Goal: Transaction & Acquisition: Book appointment/travel/reservation

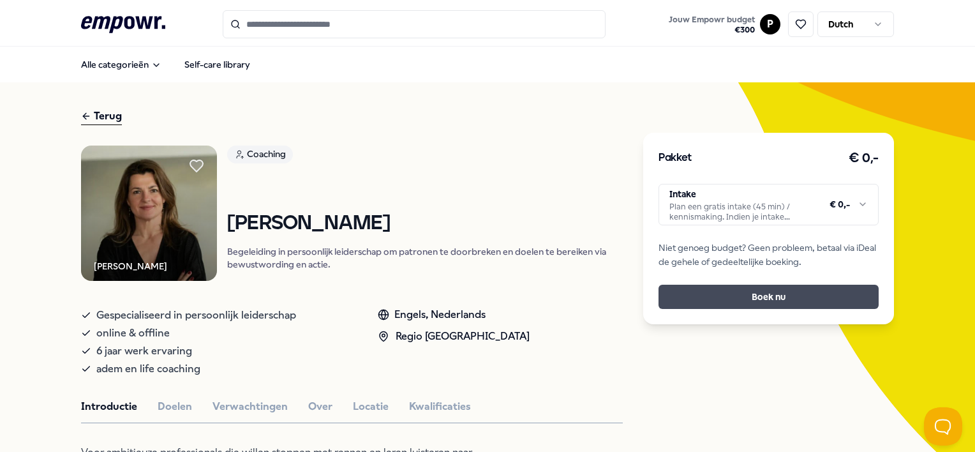
click at [696, 296] on button "Boek nu" at bounding box center [769, 297] width 220 height 24
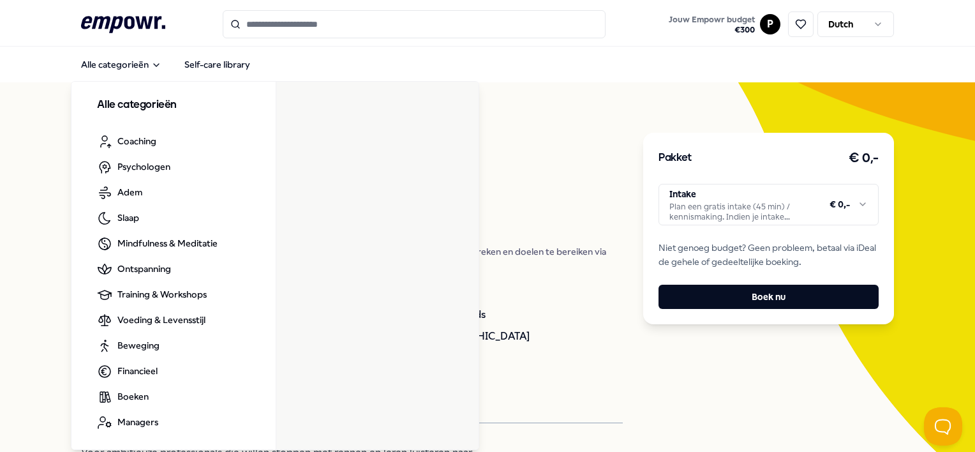
click at [523, 170] on div "Coaching [PERSON_NAME] Begeleiding in persoonlijk leiderschap om patronen te do…" at bounding box center [425, 214] width 396 height 136
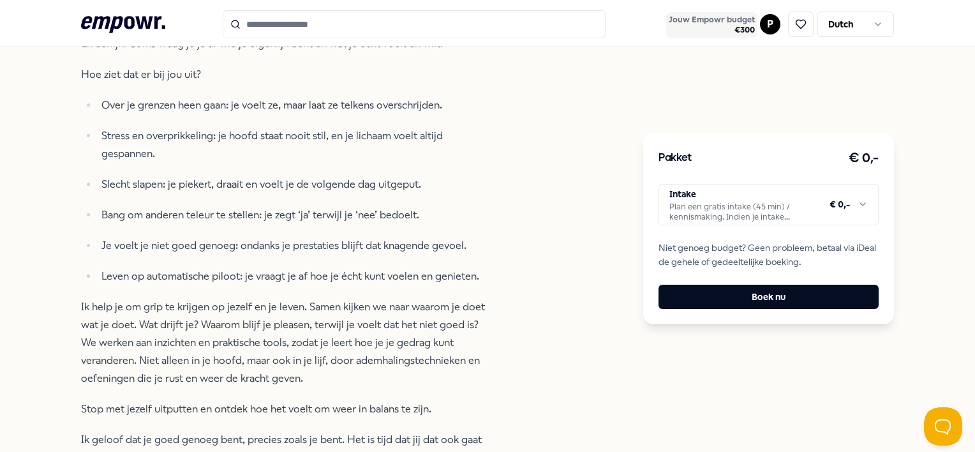
click at [735, 25] on span "€ 300" at bounding box center [712, 30] width 86 height 10
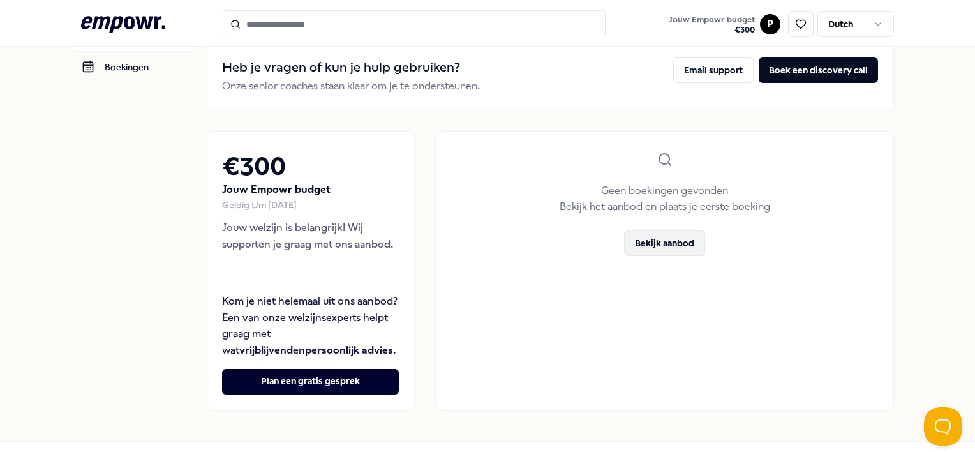
click at [643, 251] on button "Bekijk aanbod" at bounding box center [664, 243] width 81 height 26
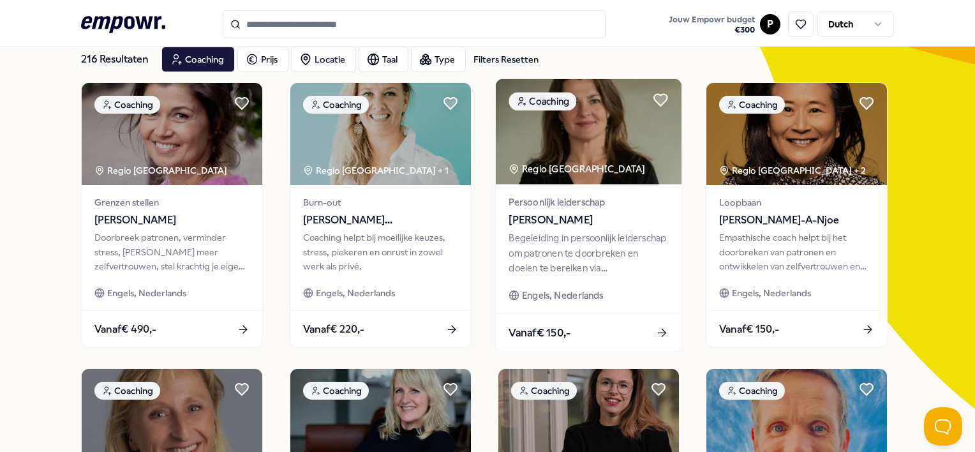
click at [539, 248] on div "Begeleiding in persoonlijk leiderschap om patronen te doorbreken en doelen te b…" at bounding box center [589, 253] width 160 height 44
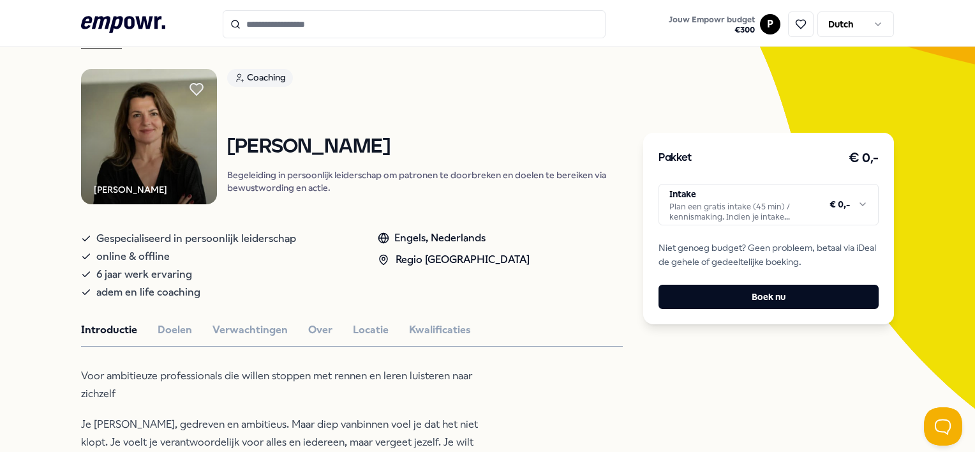
scroll to position [140, 0]
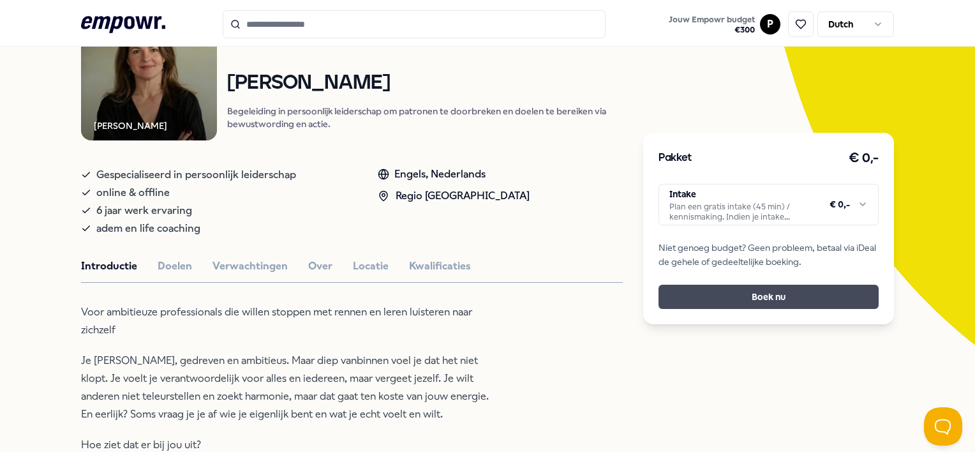
click at [672, 294] on button "Boek nu" at bounding box center [769, 297] width 220 height 24
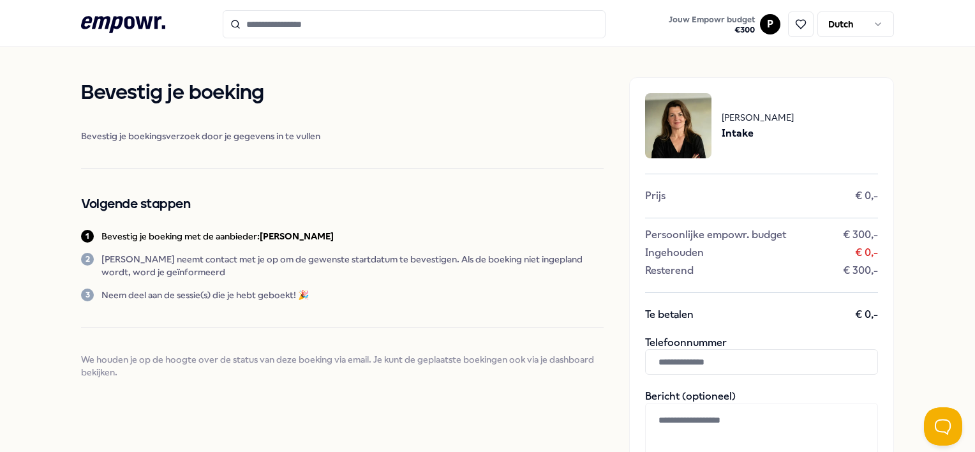
click at [576, 241] on div "1 Bevestig je boeking met de aanbieder: [PERSON_NAME]" at bounding box center [342, 236] width 522 height 13
